Goal: Check status: Check status

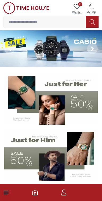
click at [67, 193] on icon "button" at bounding box center [64, 192] width 6 height 6
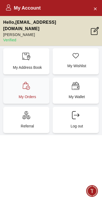
click at [38, 94] on p "My Orders" at bounding box center [27, 96] width 40 height 5
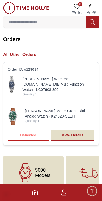
click at [82, 131] on link "View Details" at bounding box center [72, 134] width 43 height 11
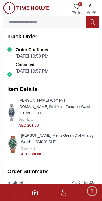
scroll to position [56, 0]
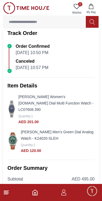
click at [13, 136] on img at bounding box center [12, 140] width 11 height 17
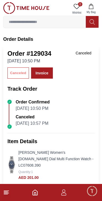
scroll to position [56, 0]
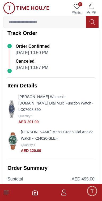
click at [12, 105] on img at bounding box center [11, 108] width 9 height 17
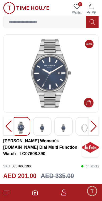
click at [42, 128] on img at bounding box center [43, 127] width 10 height 13
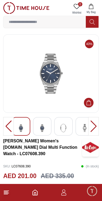
click at [61, 130] on img at bounding box center [64, 127] width 10 height 13
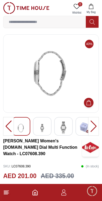
click at [45, 129] on img at bounding box center [43, 127] width 10 height 13
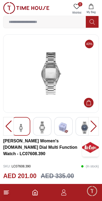
click at [24, 132] on img at bounding box center [21, 127] width 10 height 13
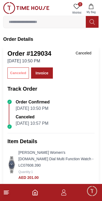
scroll to position [56, 0]
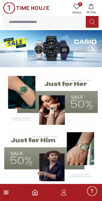
click at [58, 54] on img at bounding box center [51, 48] width 102 height 37
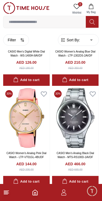
scroll to position [1740, 0]
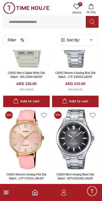
scroll to position [1711, 0]
